Goal: Information Seeking & Learning: Learn about a topic

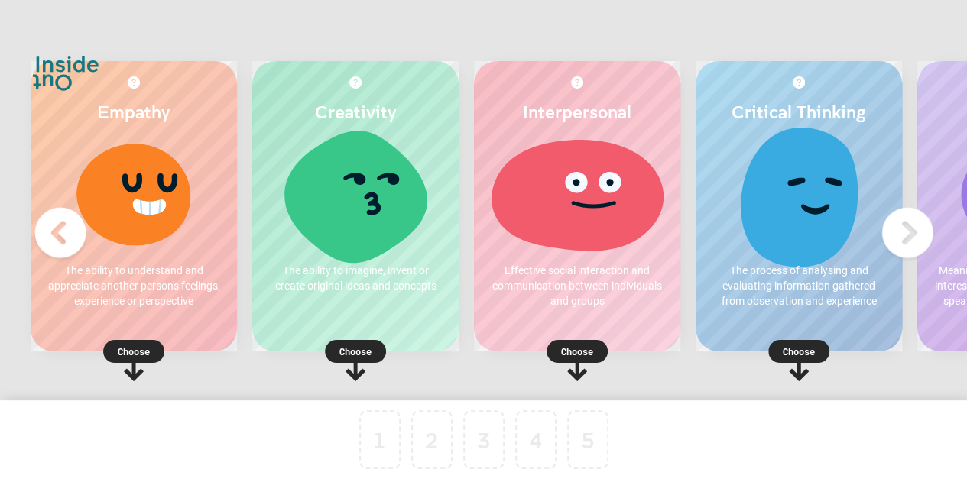
click at [669, 463] on div "1 2 3 4 5 To pick up a draggable item, press the space bar. While dragging, use…" at bounding box center [483, 460] width 967 height 120
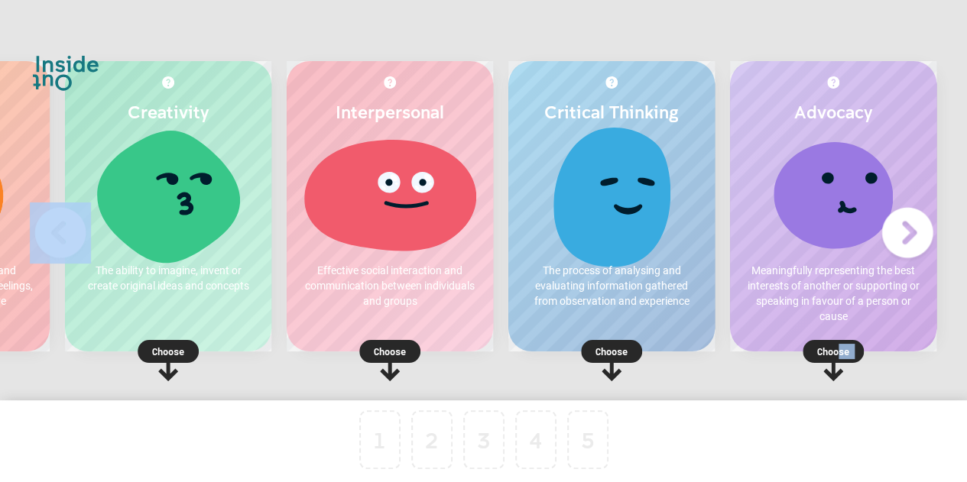
drag, startPoint x: 836, startPoint y: 352, endPoint x: 431, endPoint y: 436, distance: 413.7
click at [431, 436] on div "Empathy The ability to understand and appreciate another person's feelings, exp…" at bounding box center [483, 286] width 967 height 573
click at [822, 351] on p "Choose" at bounding box center [833, 351] width 206 height 15
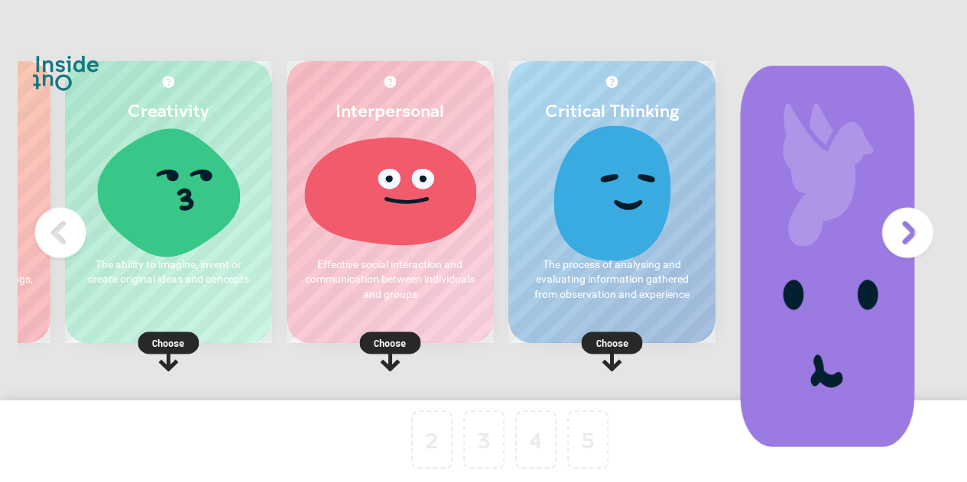
scroll to position [0, 0]
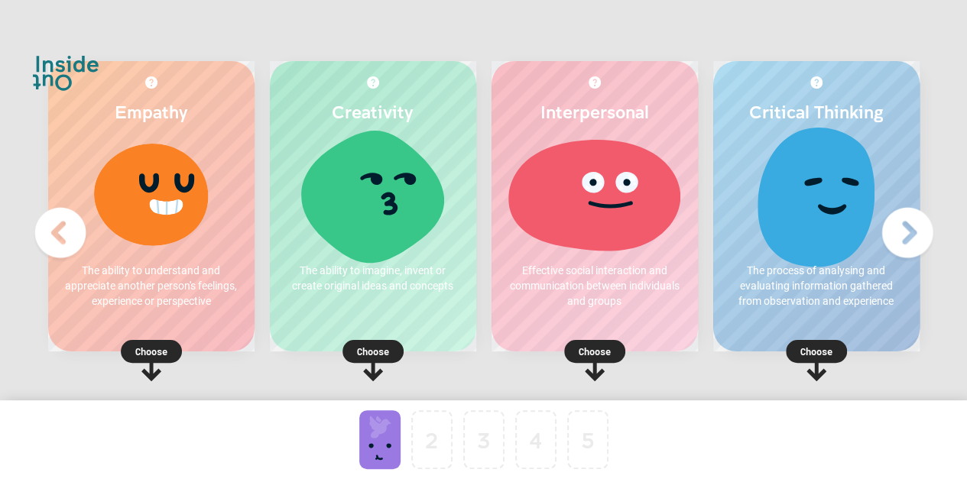
click at [154, 352] on p "Choose" at bounding box center [151, 351] width 206 height 15
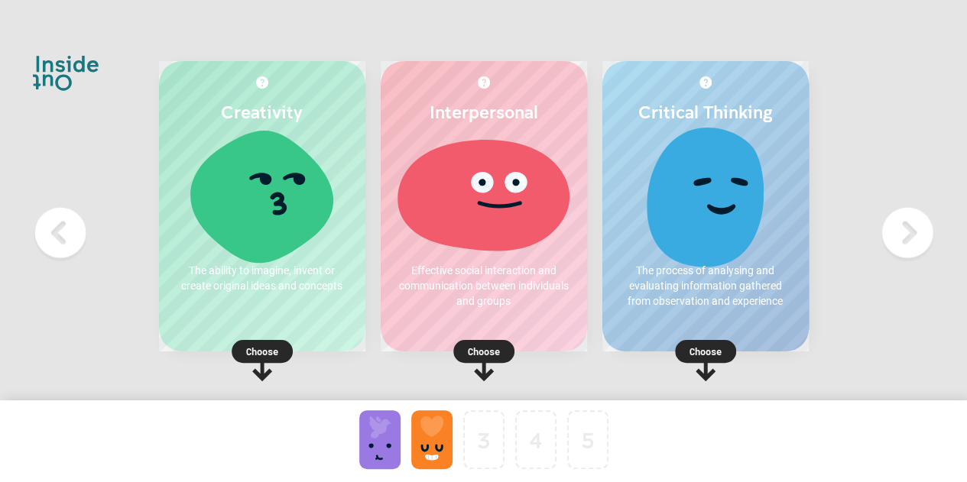
click at [702, 349] on p "Choose" at bounding box center [705, 351] width 206 height 15
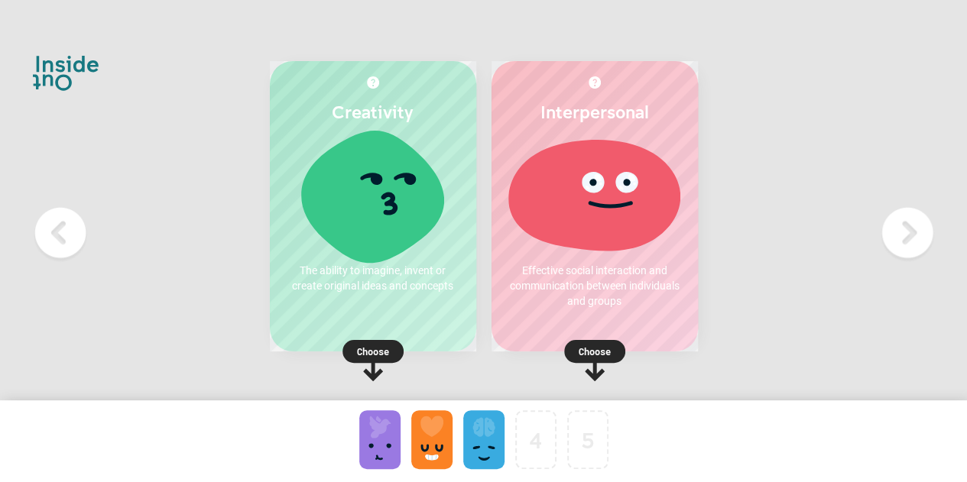
click at [356, 353] on p "Choose" at bounding box center [373, 351] width 206 height 15
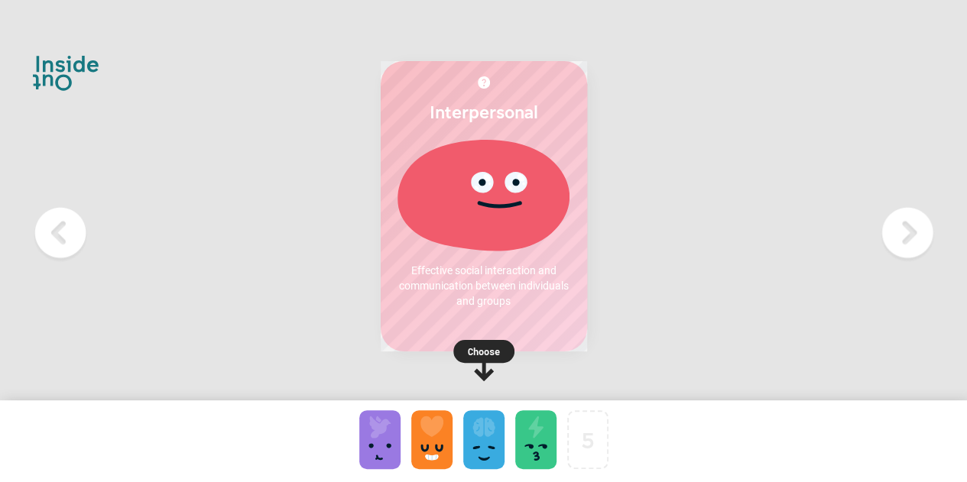
click at [494, 348] on p "Choose" at bounding box center [484, 351] width 206 height 15
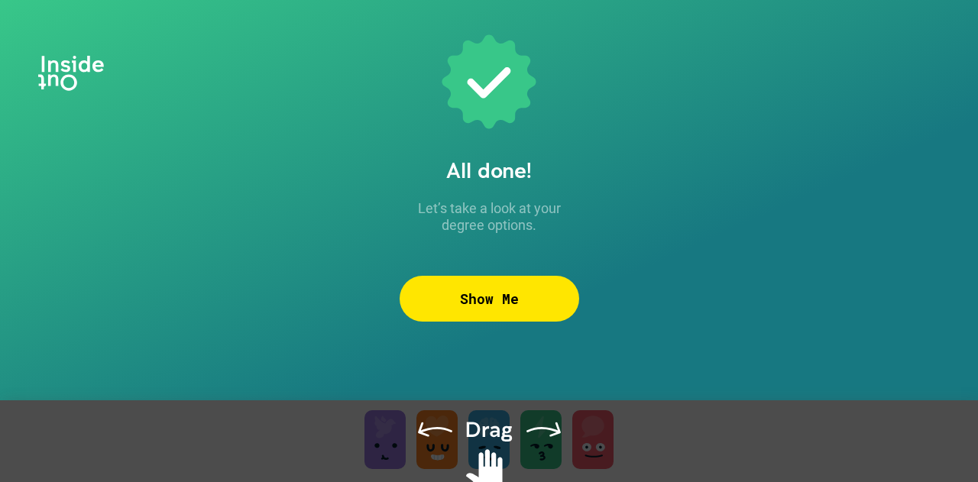
click at [547, 300] on div "Show Me" at bounding box center [490, 299] width 180 height 46
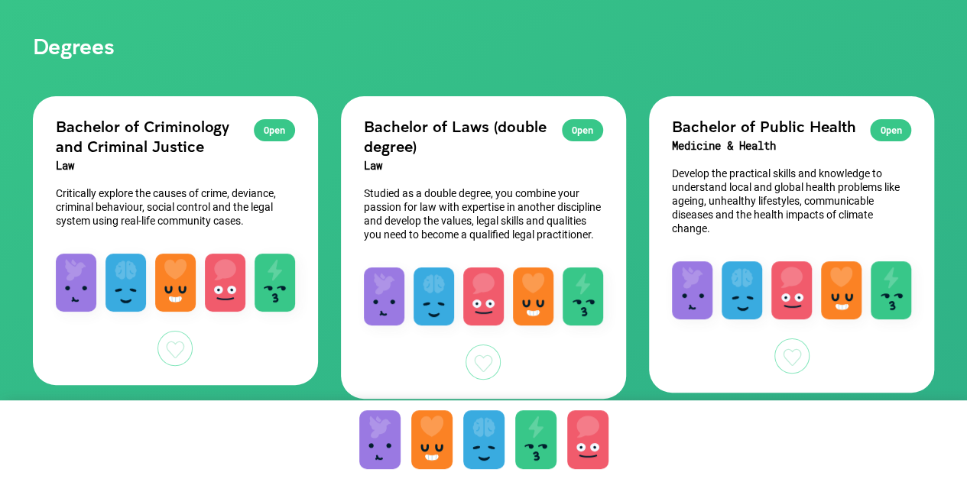
scroll to position [147, 0]
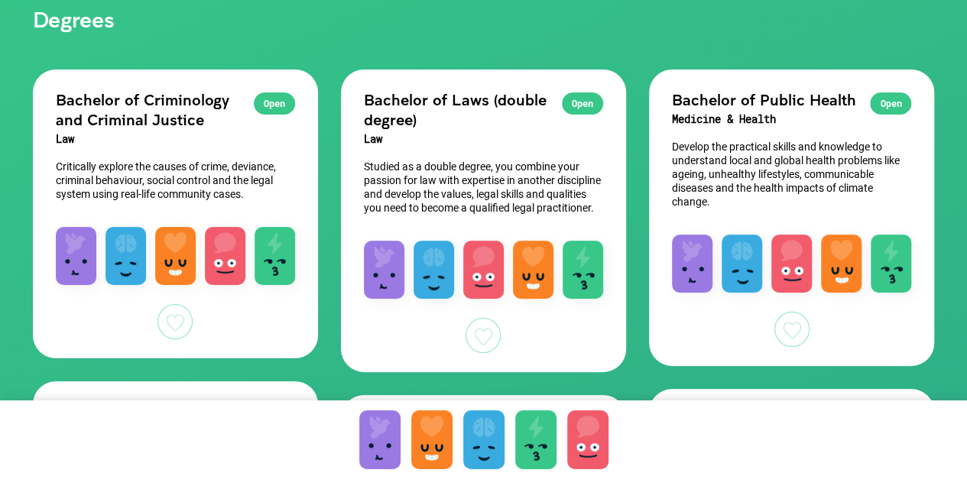
click at [270, 93] on div "Open" at bounding box center [274, 103] width 41 height 22
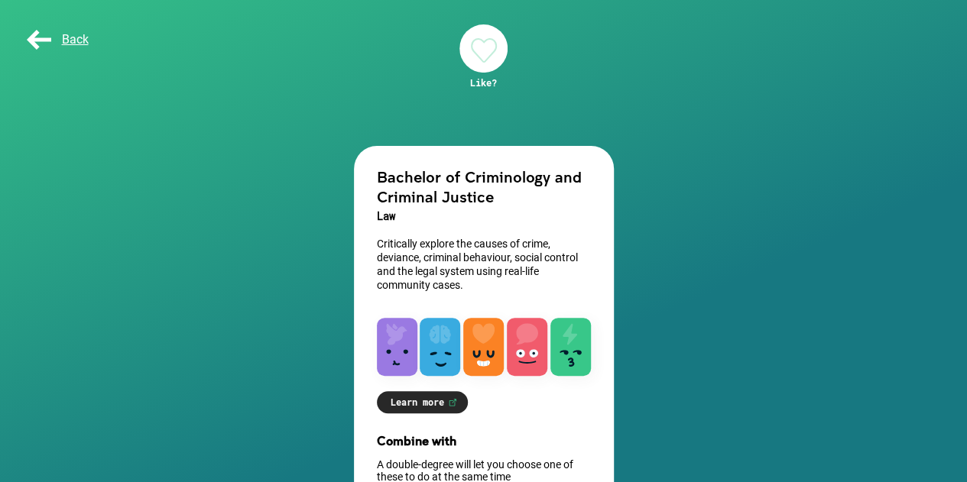
scroll to position [206, 0]
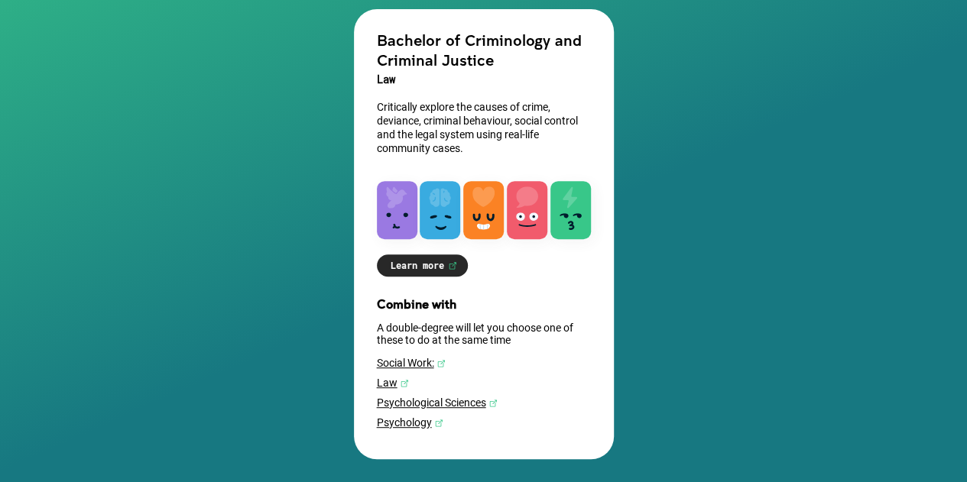
click at [426, 258] on link "Learn more" at bounding box center [422, 265] width 91 height 22
